Goal: Task Accomplishment & Management: Complete application form

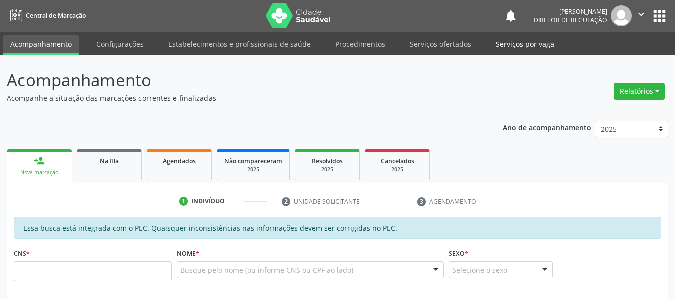
click at [509, 45] on link "Serviços por vaga" at bounding box center [525, 43] width 72 height 17
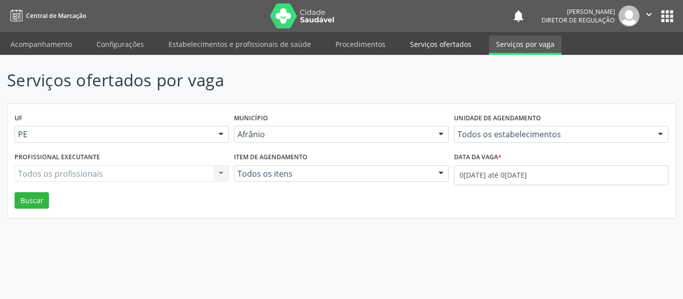
click at [459, 43] on link "Serviços ofertados" at bounding box center [440, 43] width 75 height 17
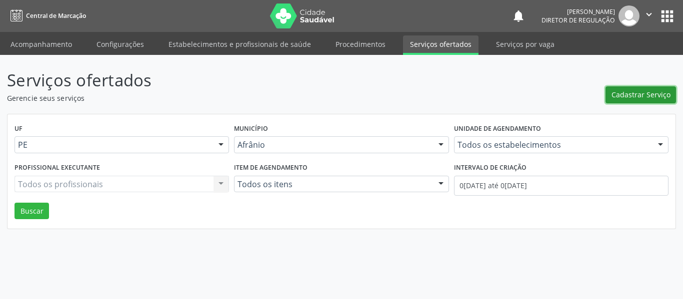
click at [630, 94] on span "Cadastrar Serviço" at bounding box center [640, 94] width 59 height 10
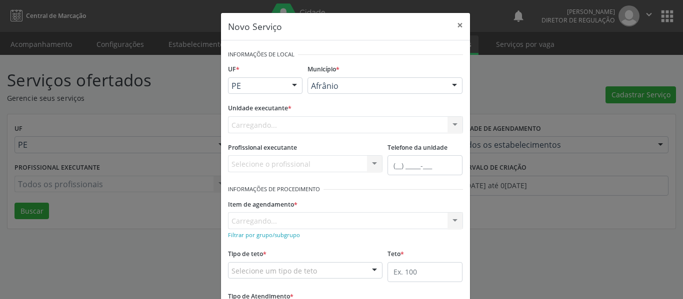
click at [362, 117] on div "Carregando... Nenhum resultado encontrado para: " " Não há nenhuma opção para s…" at bounding box center [345, 124] width 235 height 17
click at [362, 112] on div "Unidade executante * [GEOGRAPHIC_DATA]... Nenhum resultado encontrado para: " "…" at bounding box center [345, 117] width 235 height 32
click at [358, 121] on div "Carregando... Nenhum resultado encontrado para: " " Não há nenhuma opção para s…" at bounding box center [345, 124] width 235 height 17
click at [357, 121] on div "Carregando... Nenhum resultado encontrado para: " " Não há nenhuma opção para s…" at bounding box center [345, 124] width 235 height 17
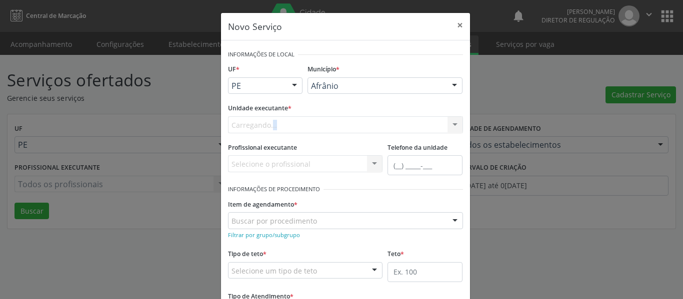
click at [357, 121] on div "Carregando... Nenhum resultado encontrado para: " " Não há nenhuma opção para s…" at bounding box center [345, 124] width 235 height 17
click at [357, 121] on div "Carregando..." at bounding box center [345, 124] width 235 height 17
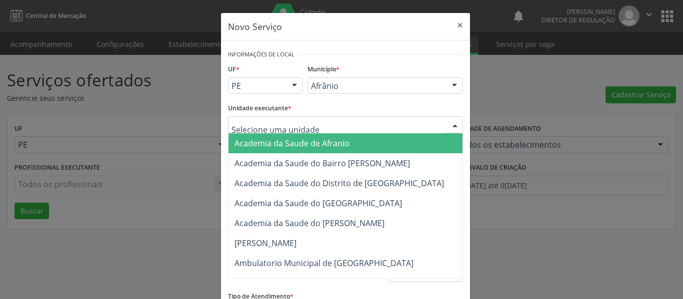
click at [357, 121] on input "text" at bounding box center [336, 130] width 211 height 20
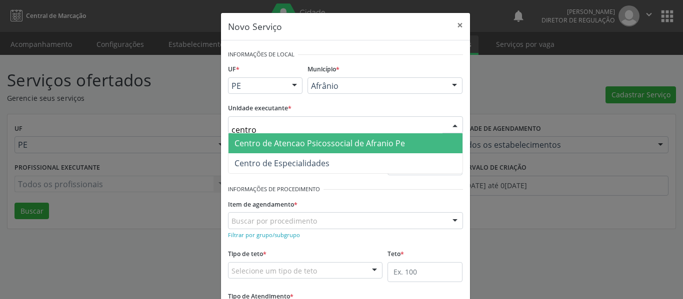
type input "centro"
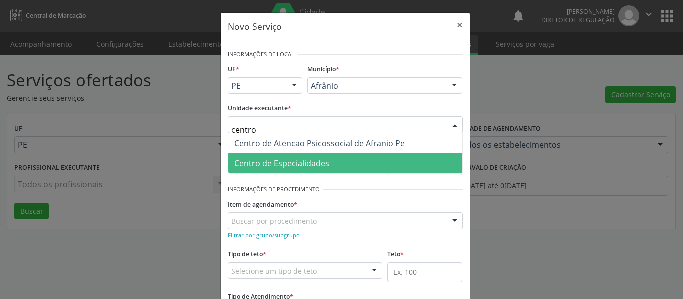
click at [427, 156] on span "Centro de Especialidades" at bounding box center [345, 163] width 234 height 20
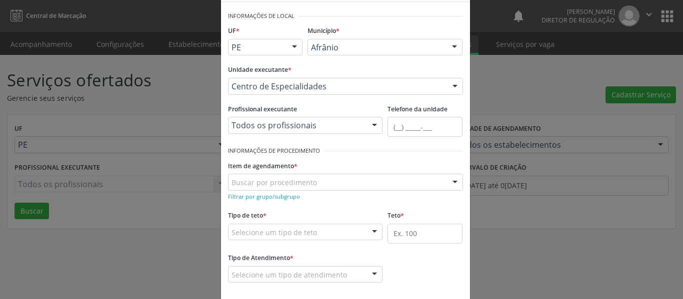
scroll to position [87, 0]
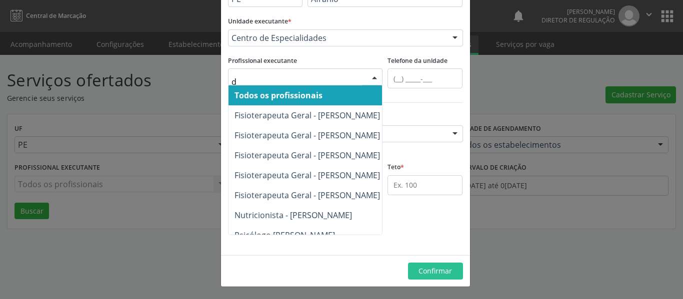
type input "da"
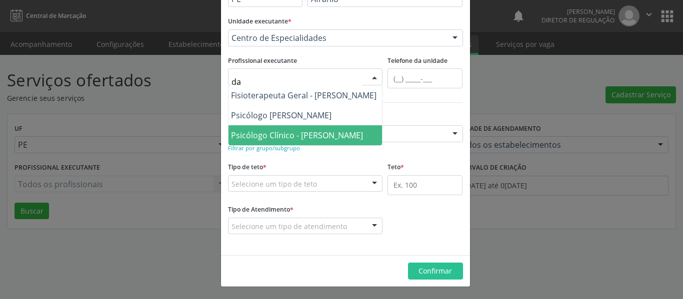
scroll to position [0, 0]
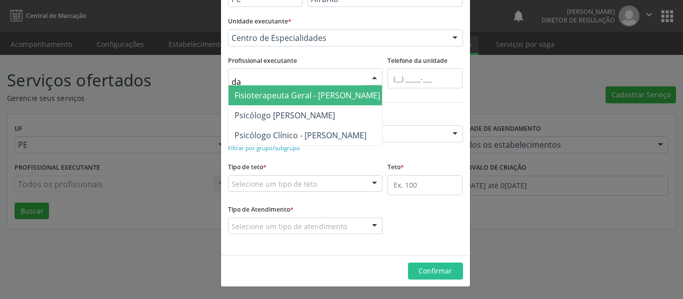
click at [272, 97] on span "Fisioterapeuta Geral - [PERSON_NAME]" at bounding box center [306, 95] width 145 height 11
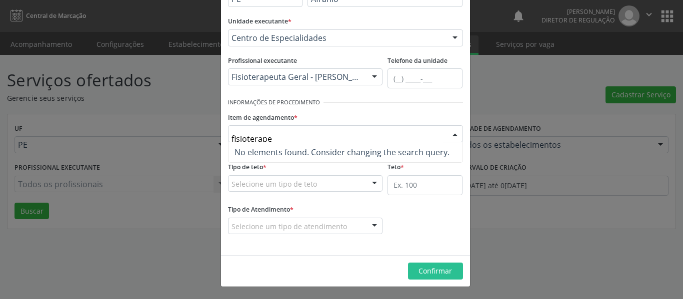
type input "fisioterap"
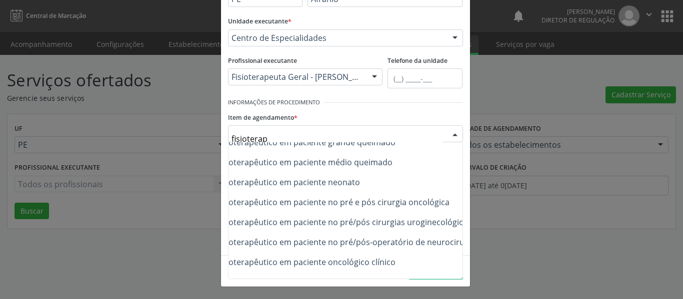
scroll to position [351, 119]
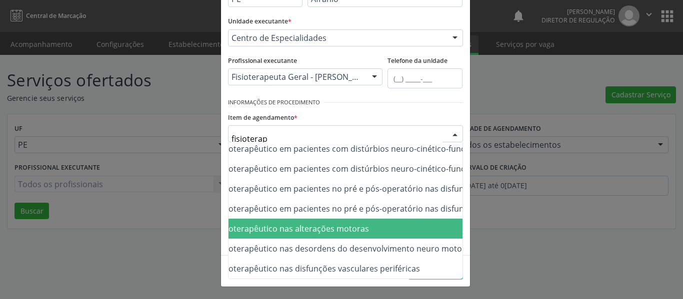
click at [346, 224] on span "0302050027 - Atendimento fisioterapêutico nas alterações motoras" at bounding box center [242, 228] width 254 height 11
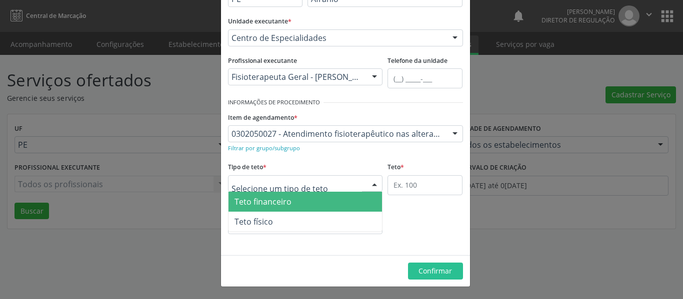
click at [312, 189] on div at bounding box center [305, 183] width 155 height 17
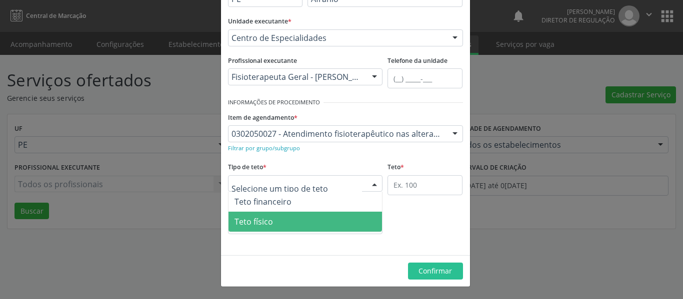
click at [284, 215] on span "Teto físico" at bounding box center [305, 222] width 154 height 20
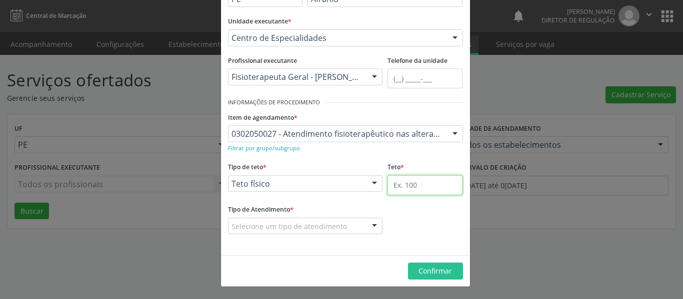
click at [399, 192] on input "text" at bounding box center [424, 185] width 75 height 20
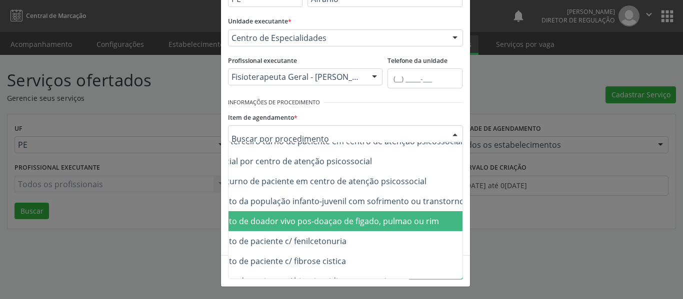
drag, startPoint x: 271, startPoint y: 134, endPoint x: 238, endPoint y: 134, distance: 33.0
click at [332, 110] on div "Item de agendamento * 0604320140 - Abatacepte 125 mg injetável (por seringa pre…" at bounding box center [345, 126] width 235 height 32
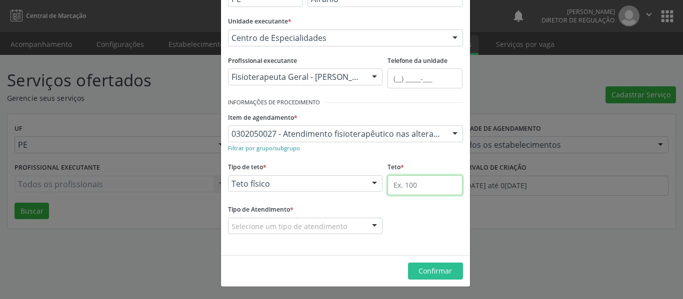
click at [407, 191] on input "text" at bounding box center [424, 185] width 75 height 20
type input "1"
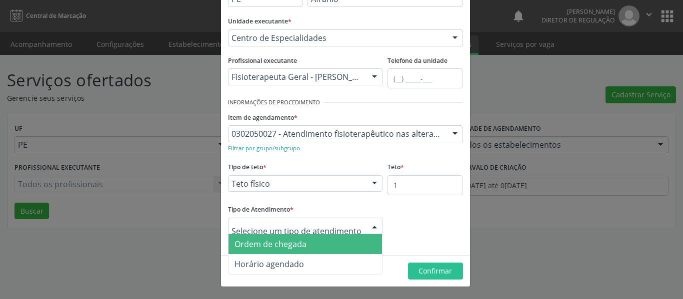
click at [264, 234] on span "Ordem de chegada" at bounding box center [305, 244] width 154 height 20
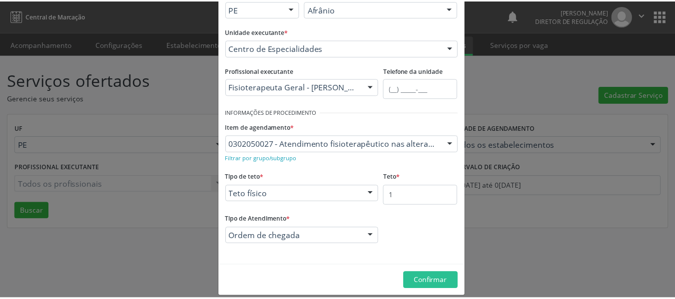
scroll to position [87, 0]
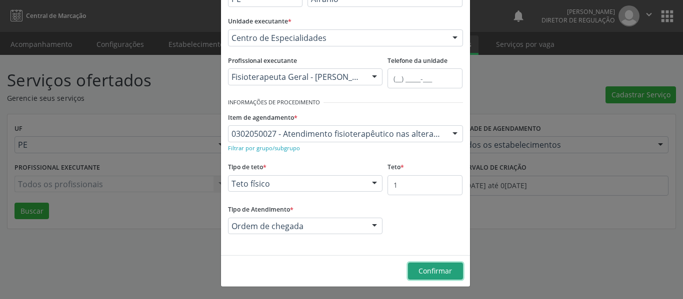
click at [438, 271] on span "Confirmar" at bounding box center [434, 270] width 33 height 9
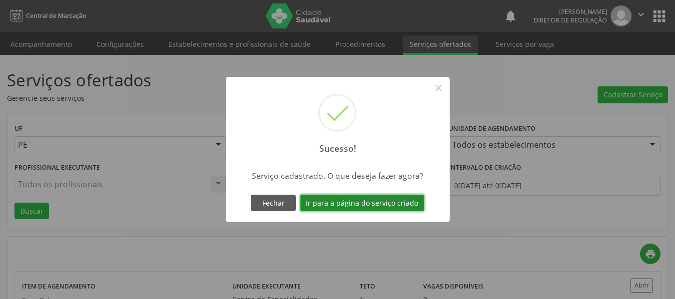
click at [365, 206] on button "Ir para a página do serviço criado" at bounding box center [362, 203] width 124 height 17
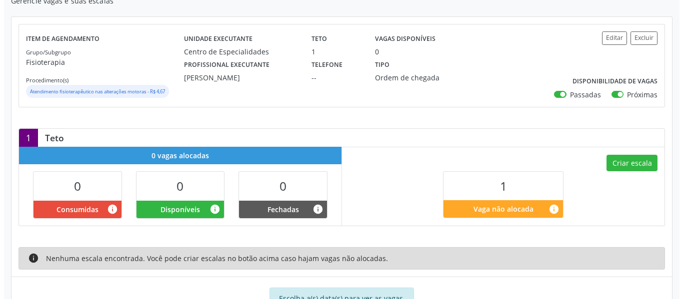
scroll to position [150, 0]
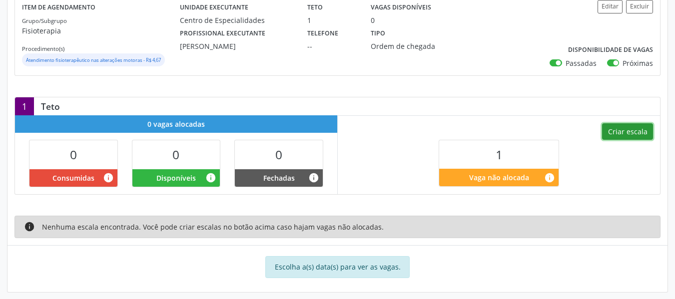
click at [622, 127] on button "Criar escala" at bounding box center [627, 131] width 51 height 17
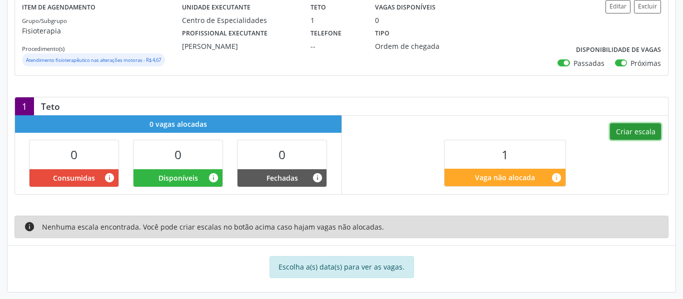
select select "8"
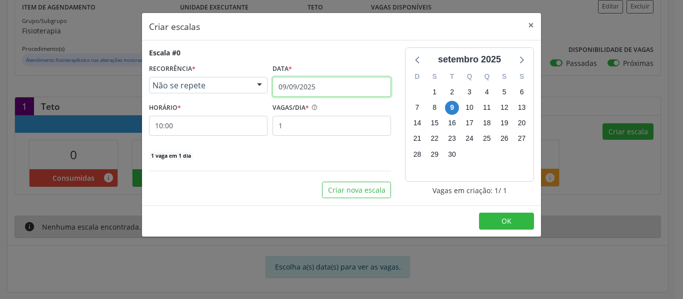
click at [346, 90] on input "09/09/2025" at bounding box center [331, 87] width 118 height 20
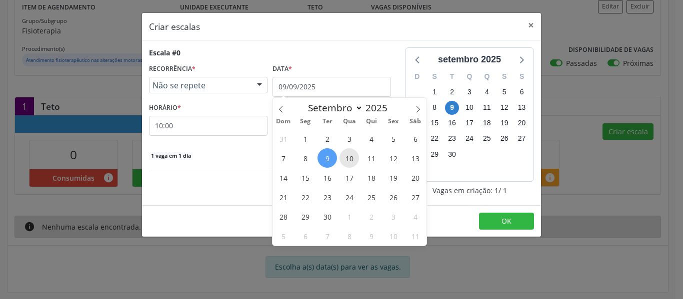
click at [349, 163] on span "10" at bounding box center [348, 157] width 19 height 19
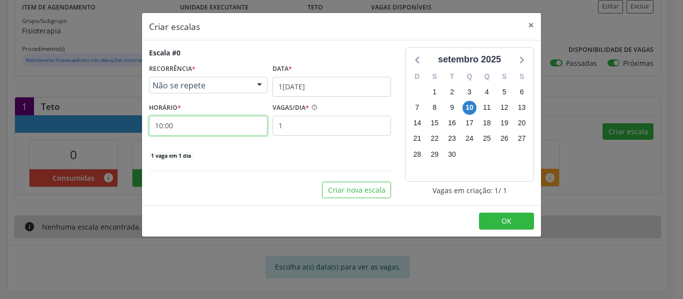
click at [176, 124] on input "10:00" at bounding box center [208, 126] width 118 height 20
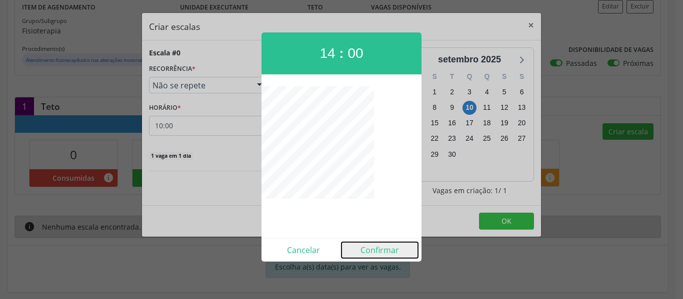
click at [380, 250] on button "Confirmar" at bounding box center [379, 250] width 76 height 16
type input "14:00"
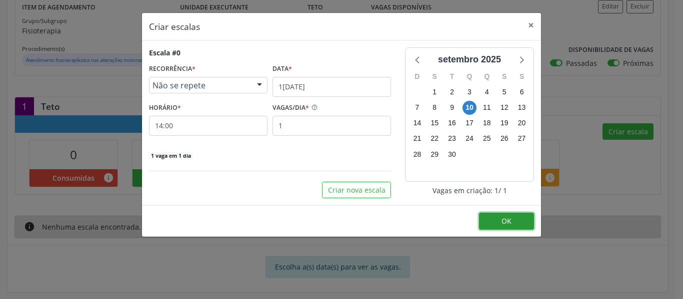
click at [497, 218] on button "OK" at bounding box center [506, 221] width 55 height 17
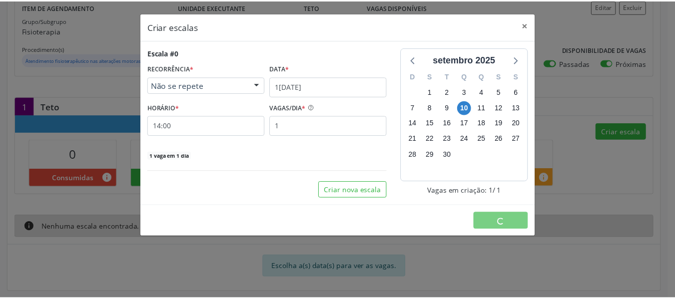
scroll to position [0, 0]
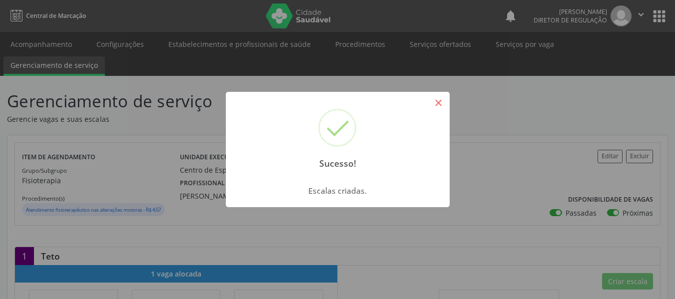
click at [442, 107] on button "×" at bounding box center [438, 102] width 17 height 17
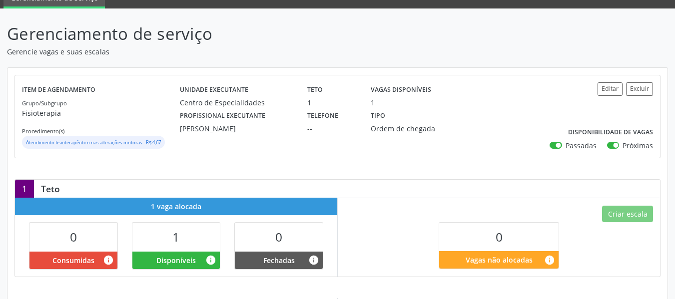
scroll to position [50, 0]
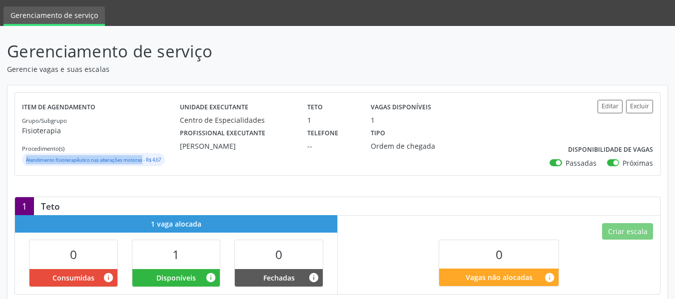
drag, startPoint x: 144, startPoint y: 158, endPoint x: 26, endPoint y: 164, distance: 117.6
click at [26, 164] on div "Atendimento fisioterapêutico nas alterações motoras - R$ 4,67" at bounding box center [93, 159] width 135 height 9
copy small "Atendimento fisioterapêutico nas alterações motoras"
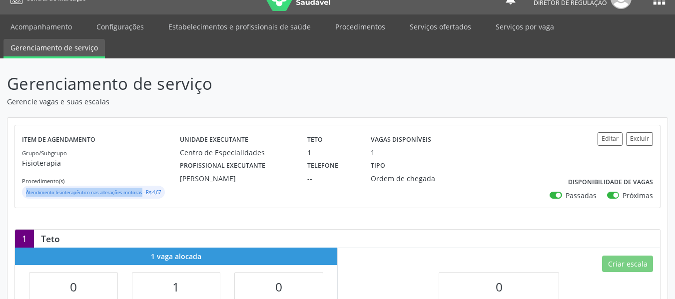
scroll to position [0, 0]
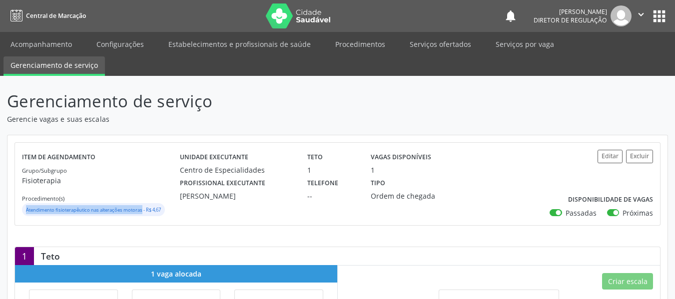
click at [658, 12] on button "apps" at bounding box center [659, 15] width 17 height 17
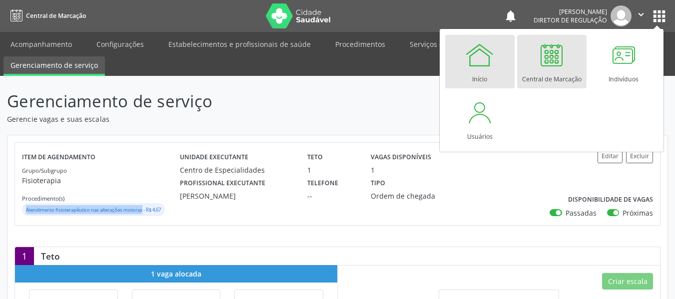
click at [486, 69] on div at bounding box center [480, 55] width 30 height 30
